Goal: Communication & Community: Answer question/provide support

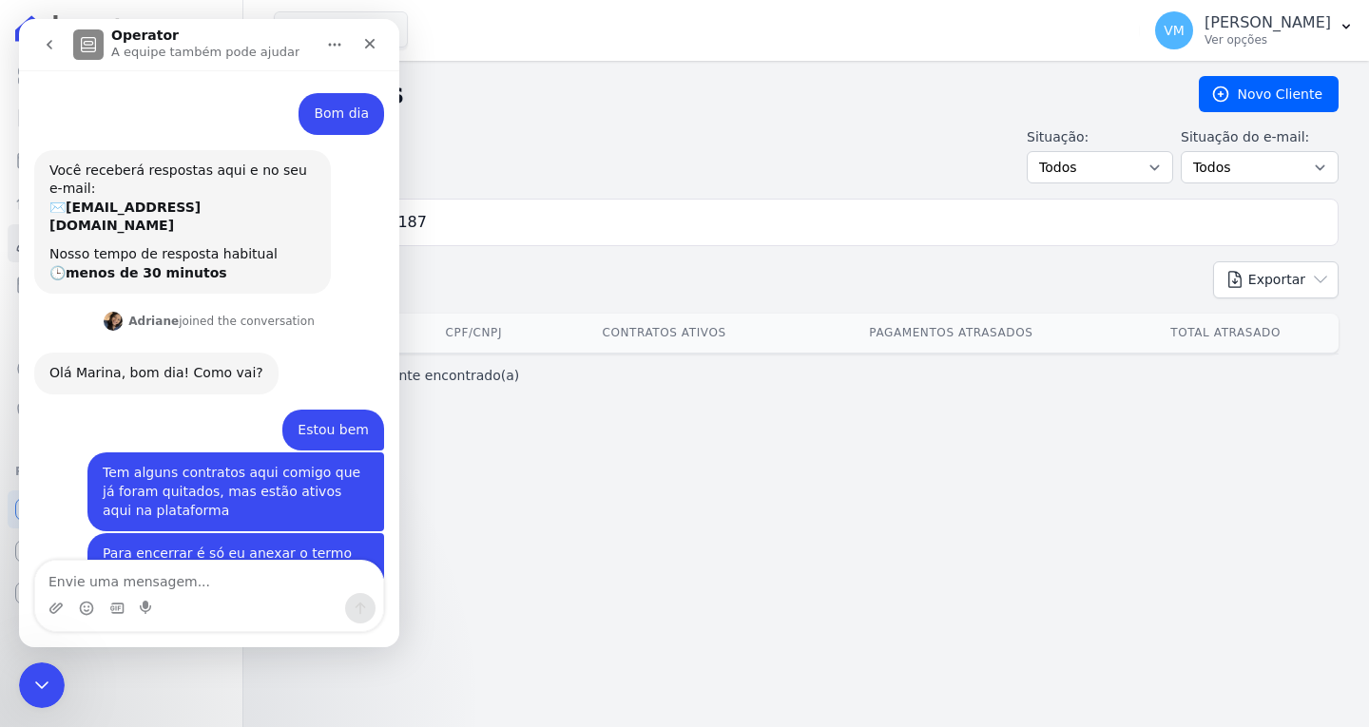
scroll to position [3, 0]
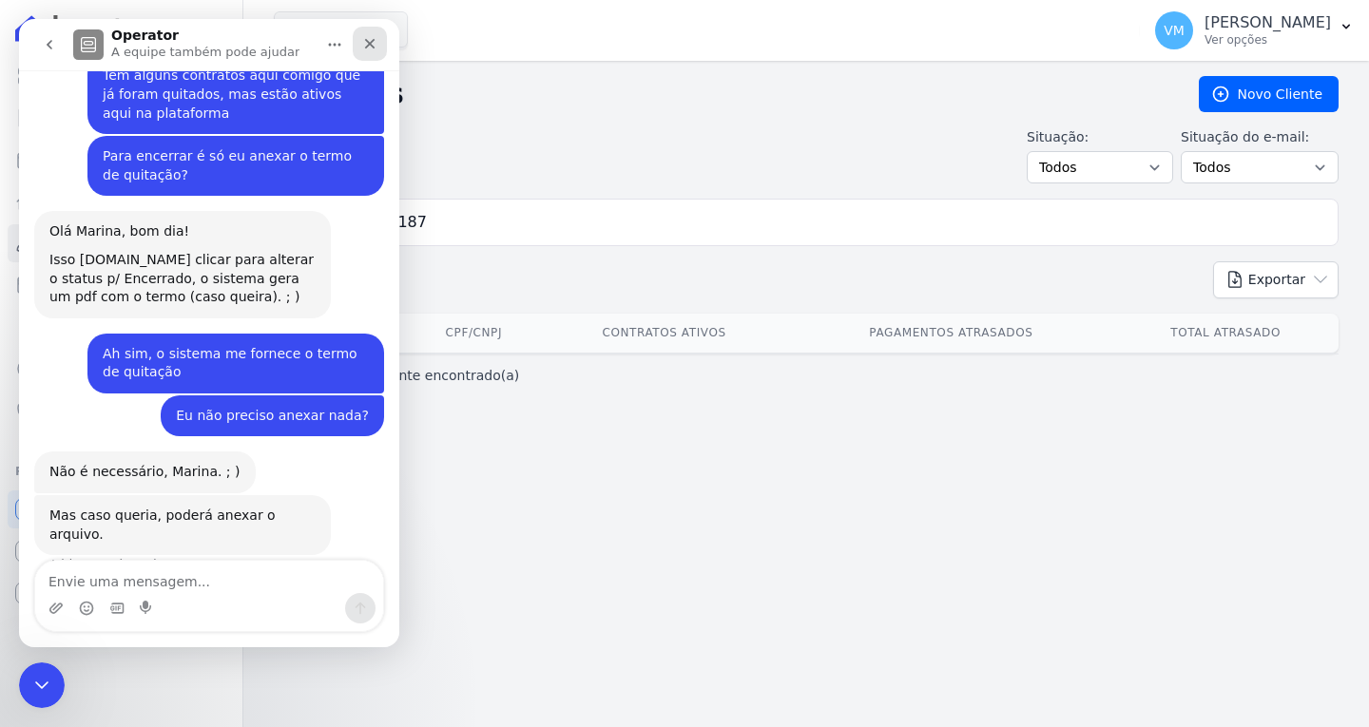
click at [366, 43] on icon "Fechar" at bounding box center [369, 43] width 15 height 15
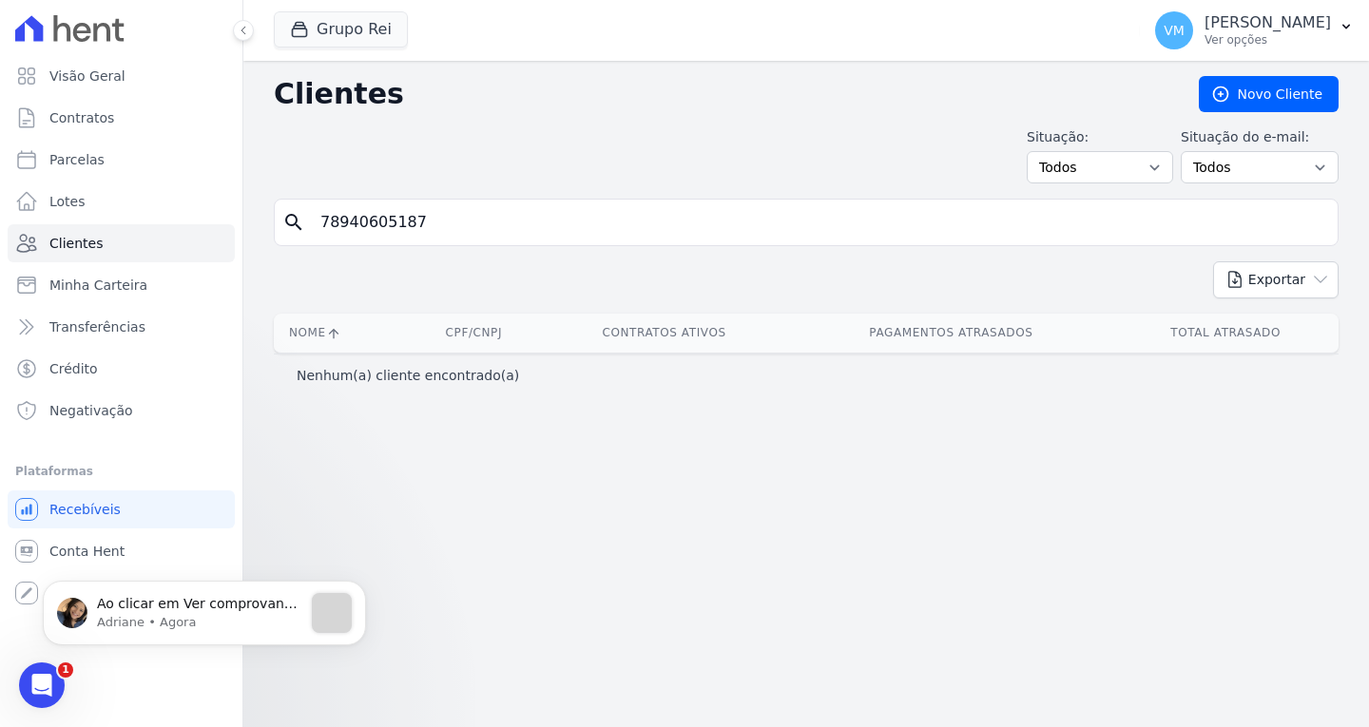
scroll to position [0, 0]
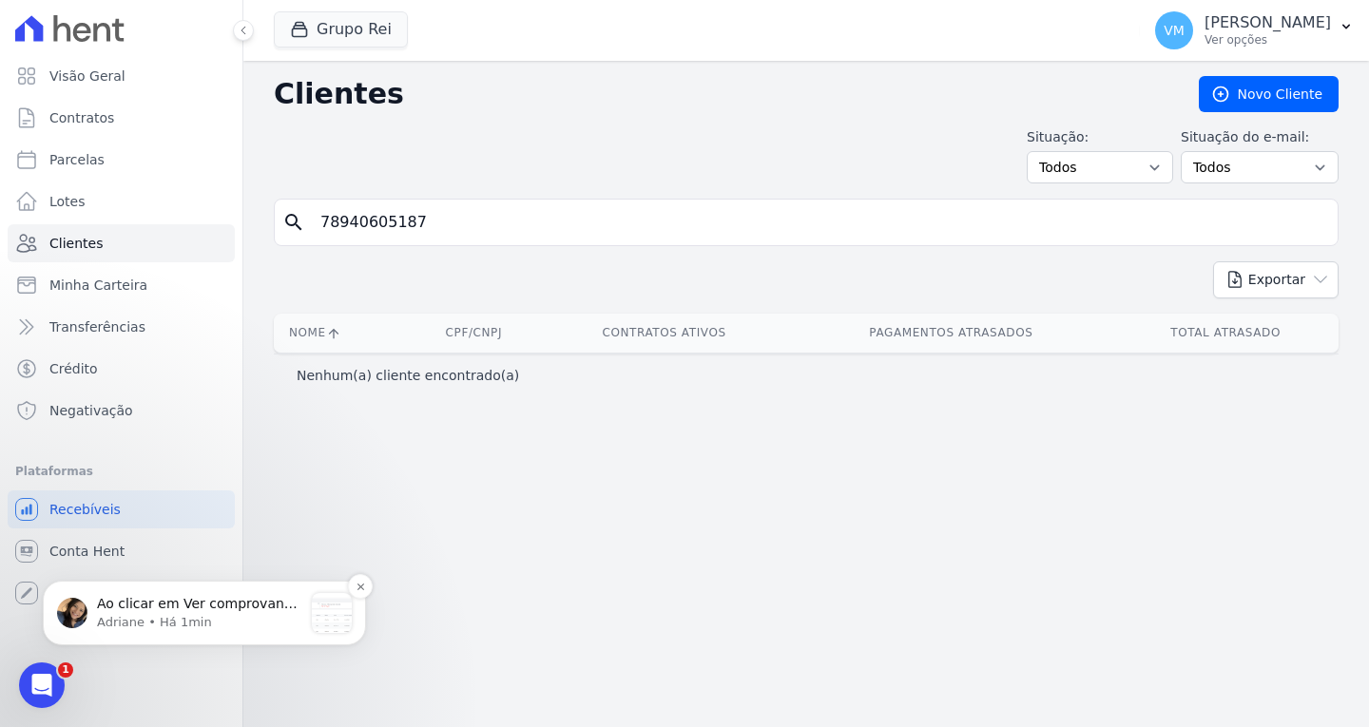
click at [225, 618] on p "Adriane • Há 1min" at bounding box center [199, 622] width 205 height 17
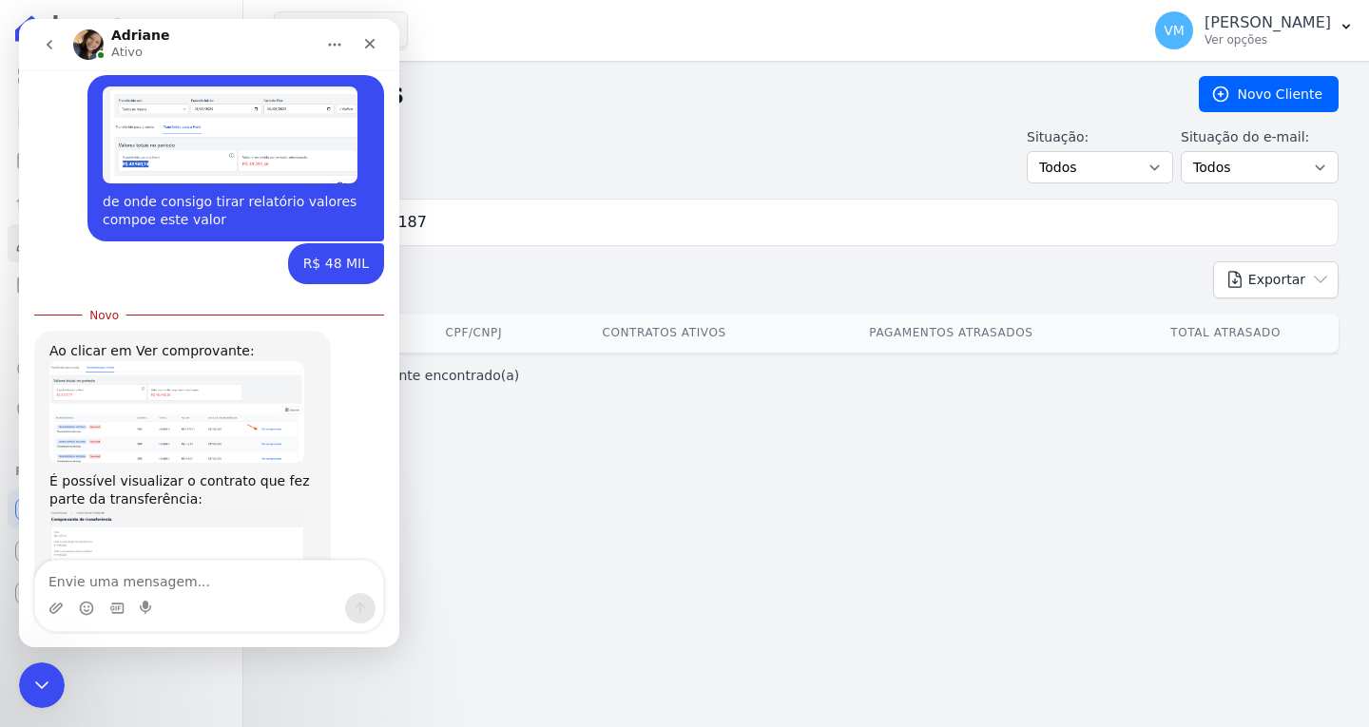
scroll to position [1583, 0]
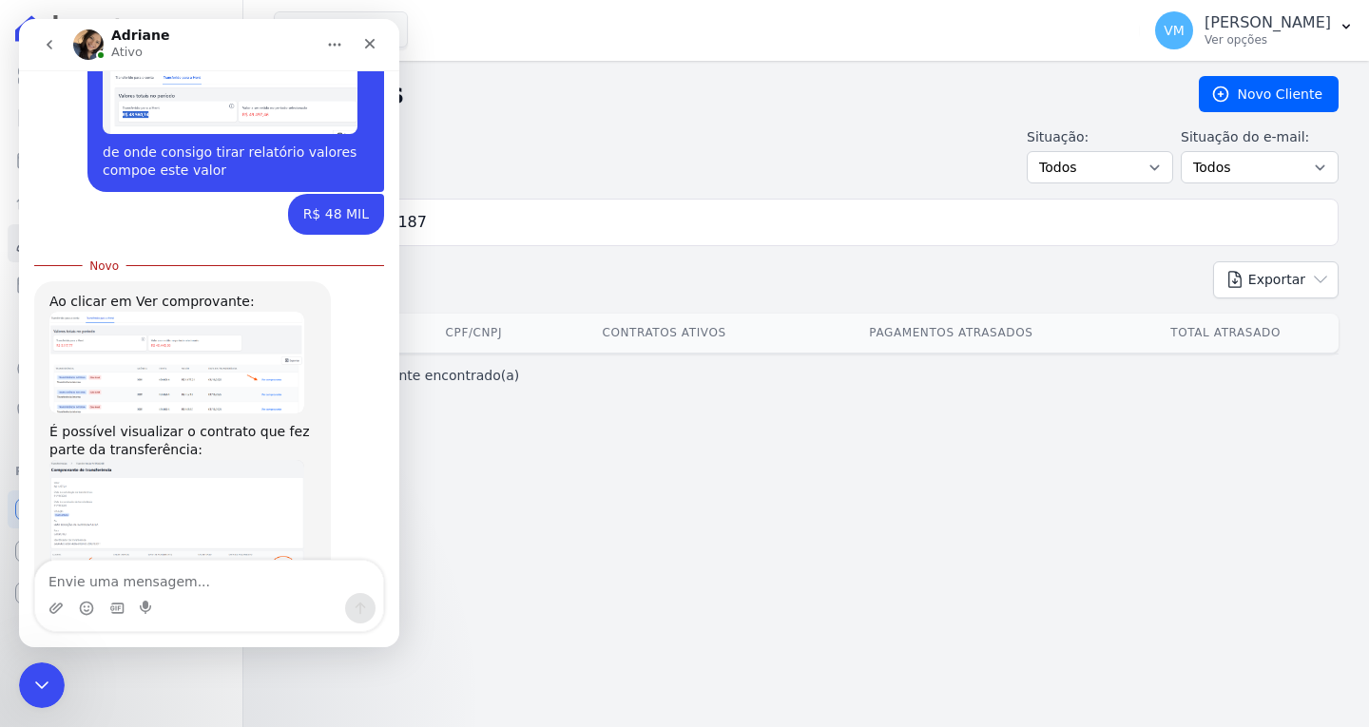
click at [182, 584] on textarea "Envie uma mensagem..." at bounding box center [209, 577] width 348 height 32
type textarea "Ok"
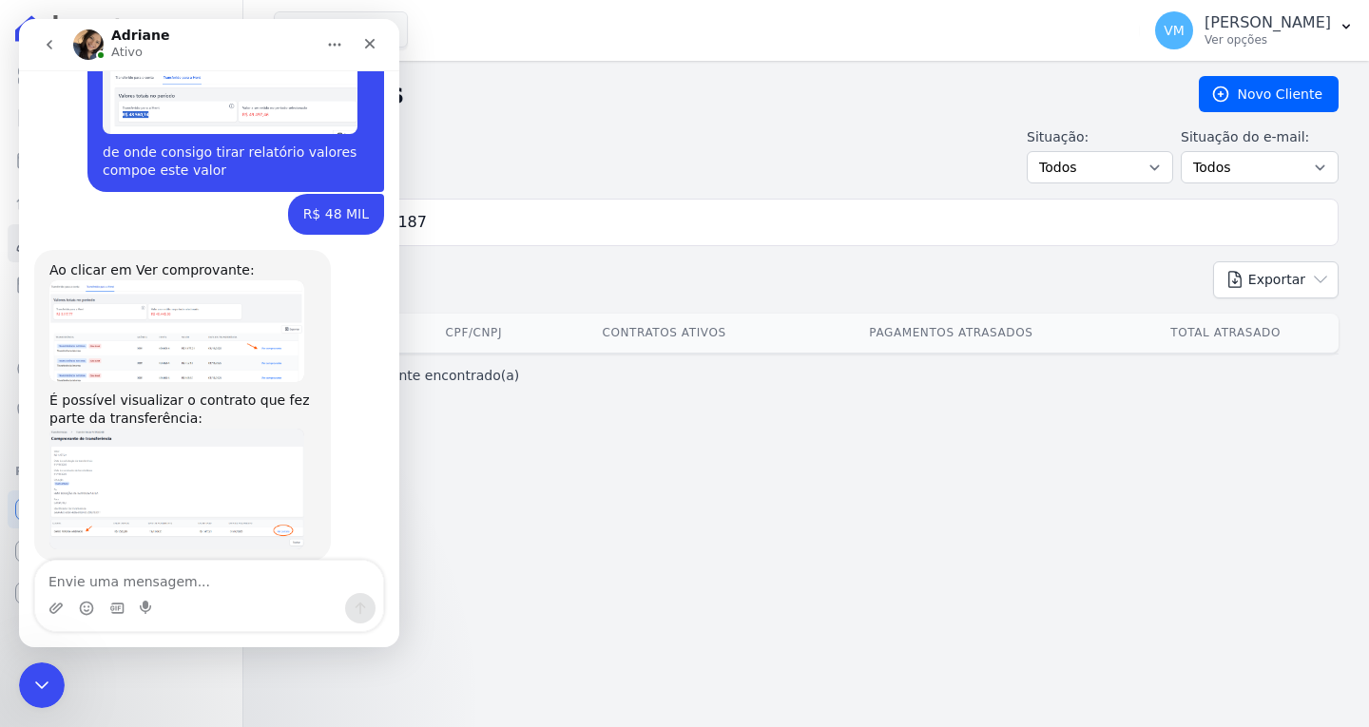
scroll to position [1609, 0]
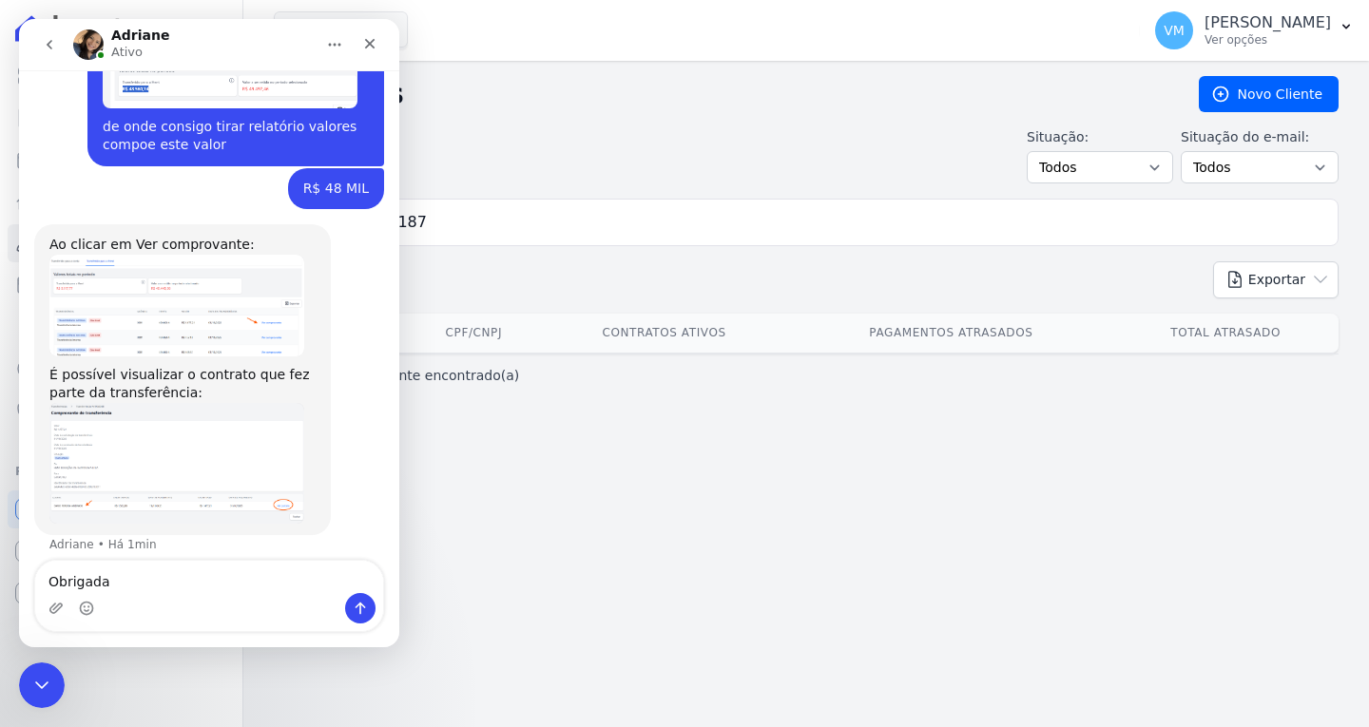
type textarea "Obrigada"
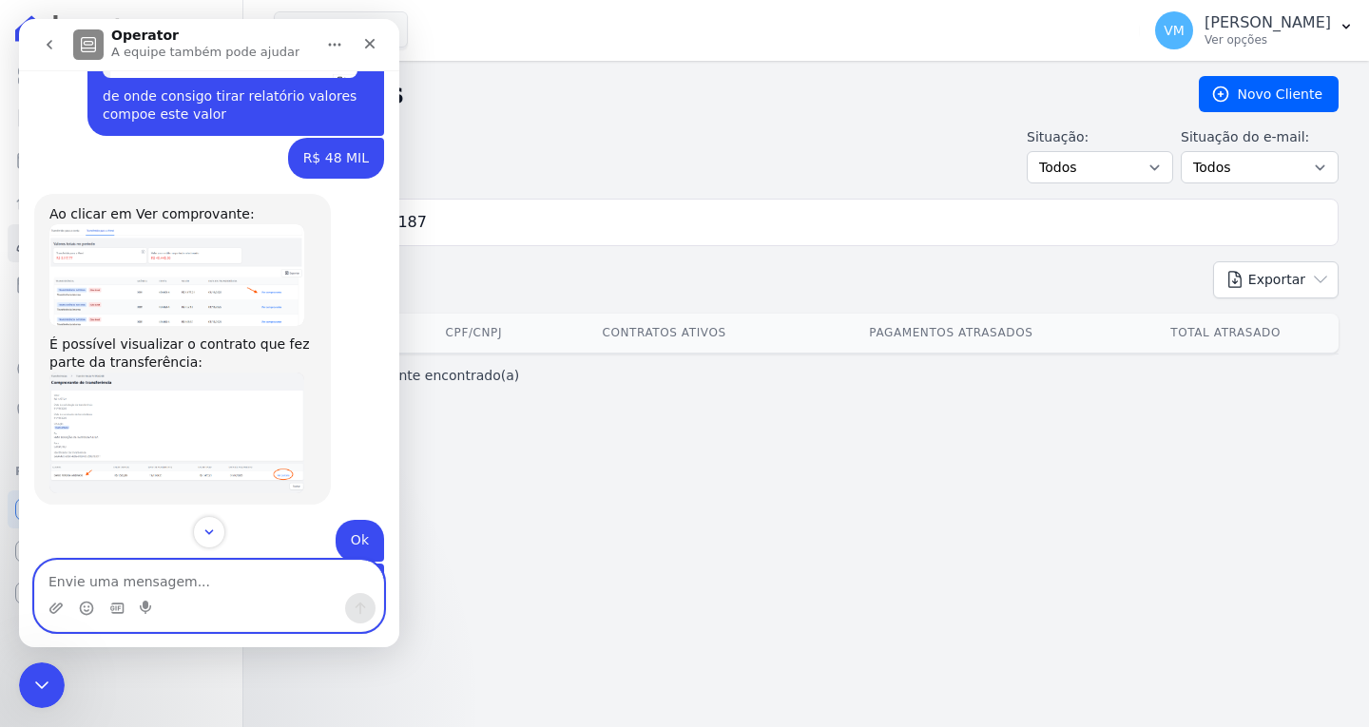
scroll to position [1709, 0]
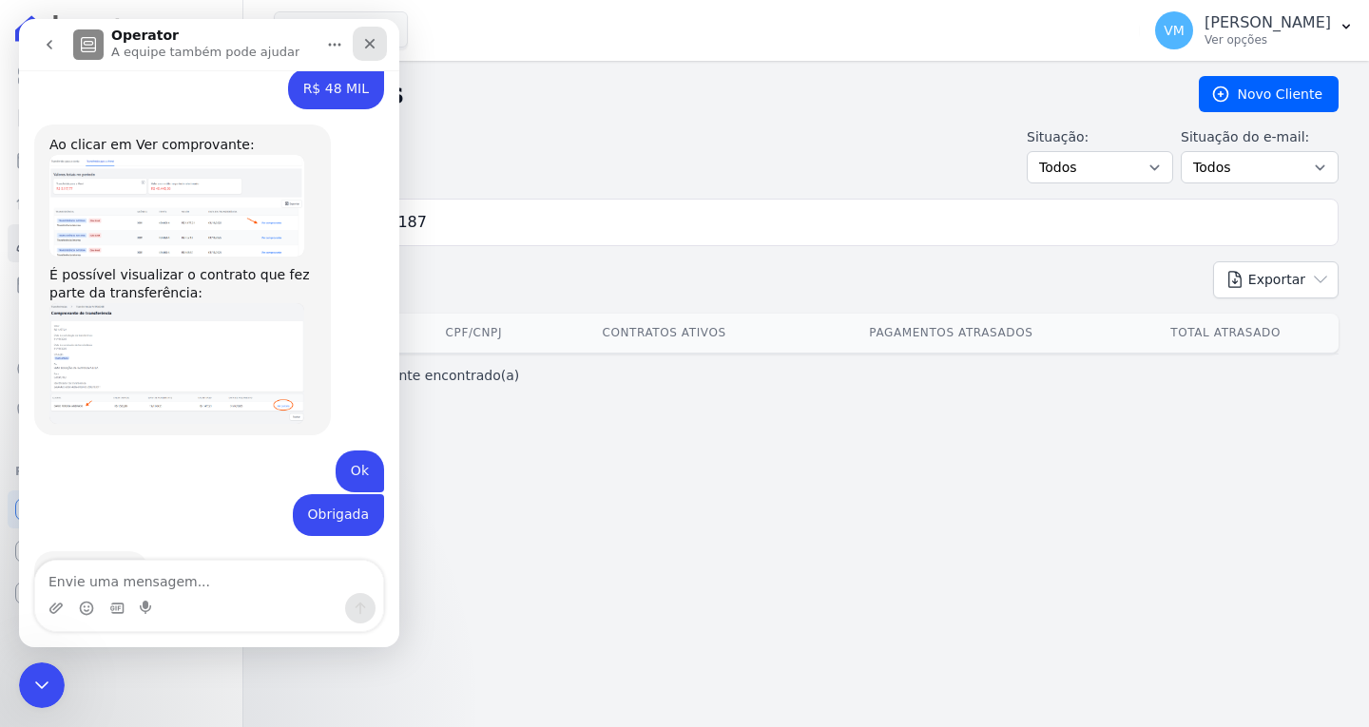
click at [382, 35] on div "Fechar" at bounding box center [370, 44] width 34 height 34
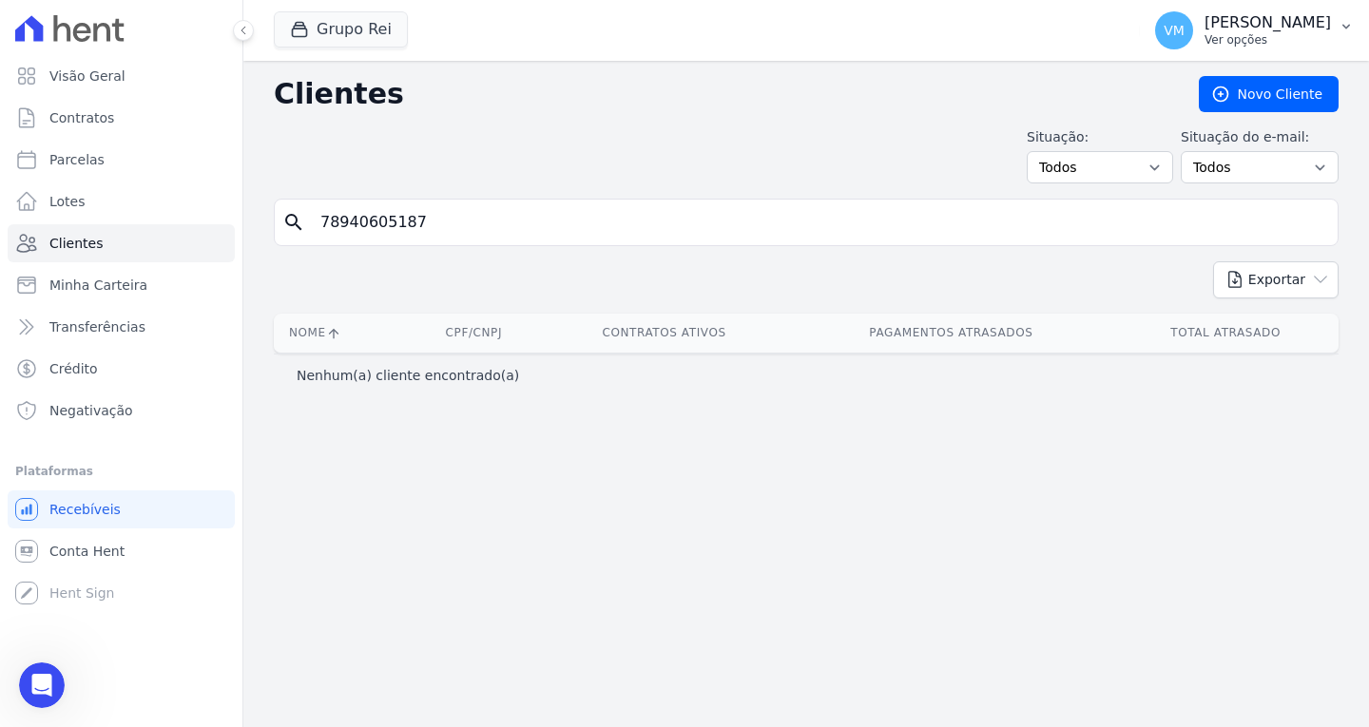
click at [1266, 27] on p "[PERSON_NAME]" at bounding box center [1267, 22] width 126 height 19
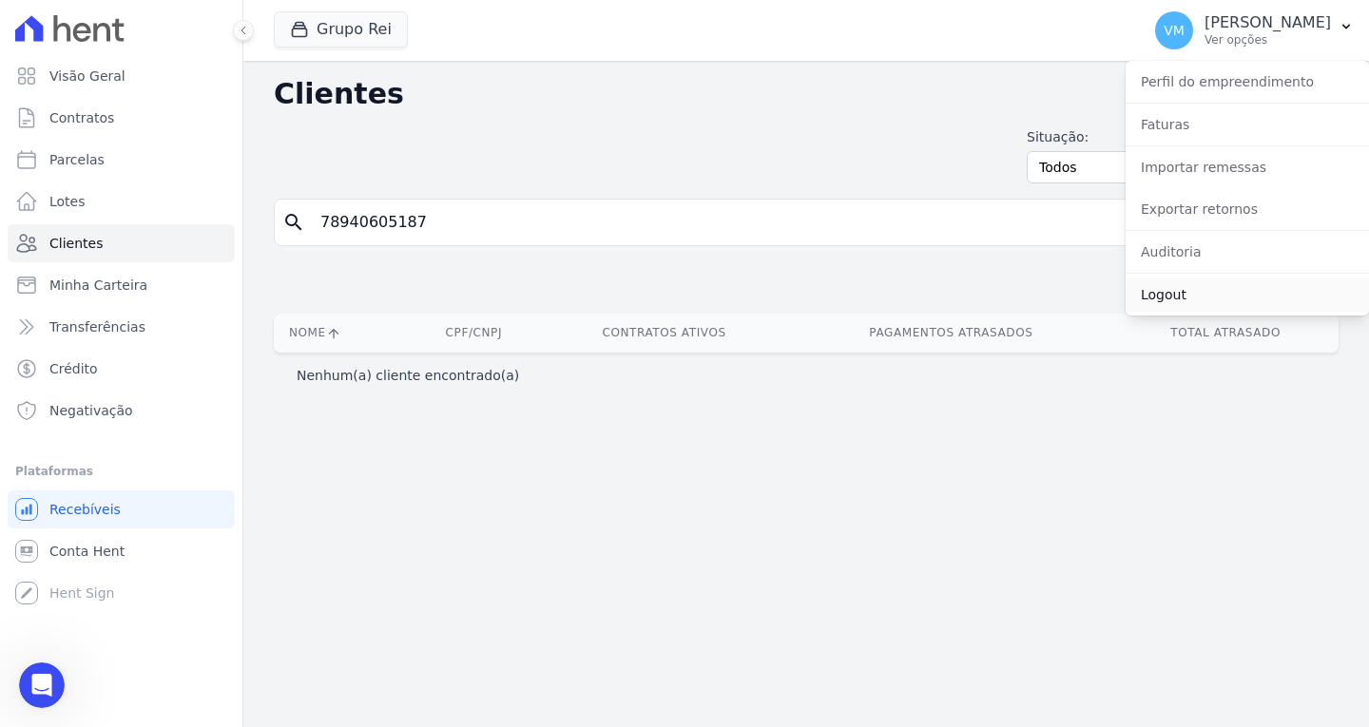
click at [1196, 299] on link "Logout" at bounding box center [1246, 295] width 243 height 34
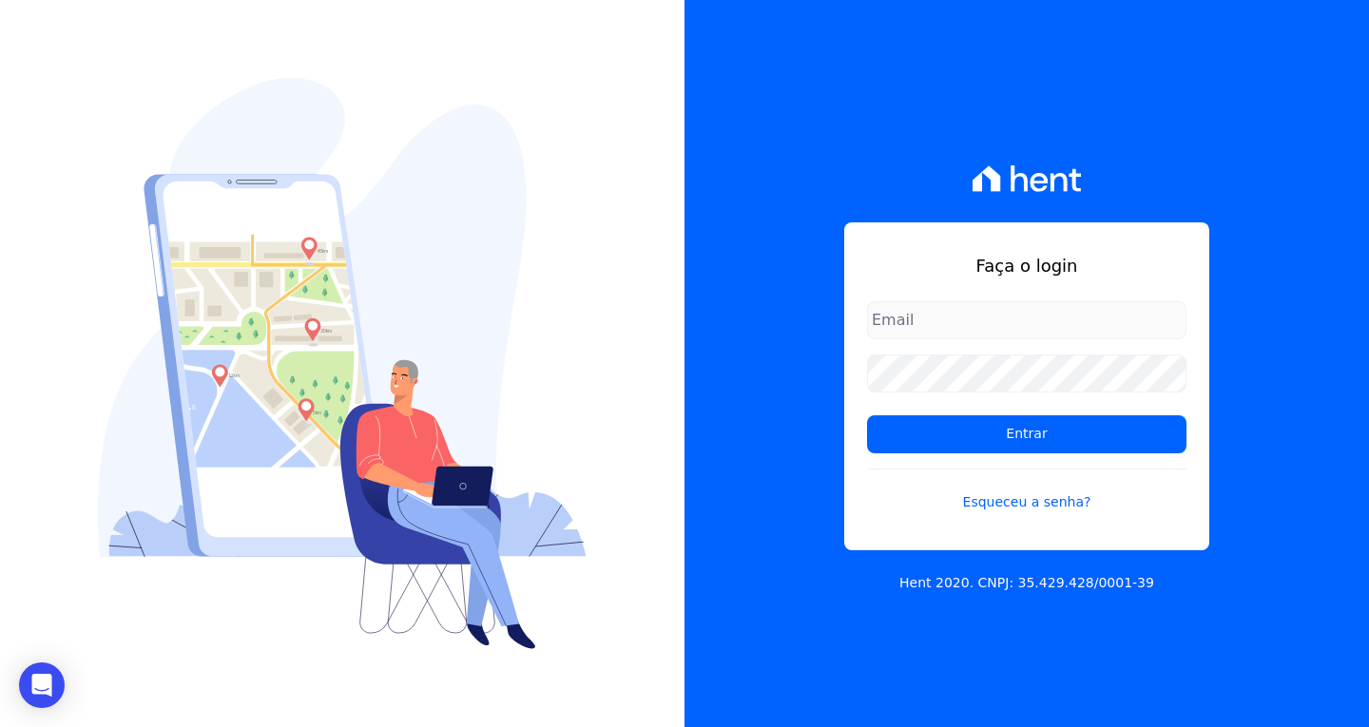
type input "[EMAIL_ADDRESS][DOMAIN_NAME]"
